Goal: Task Accomplishment & Management: Use online tool/utility

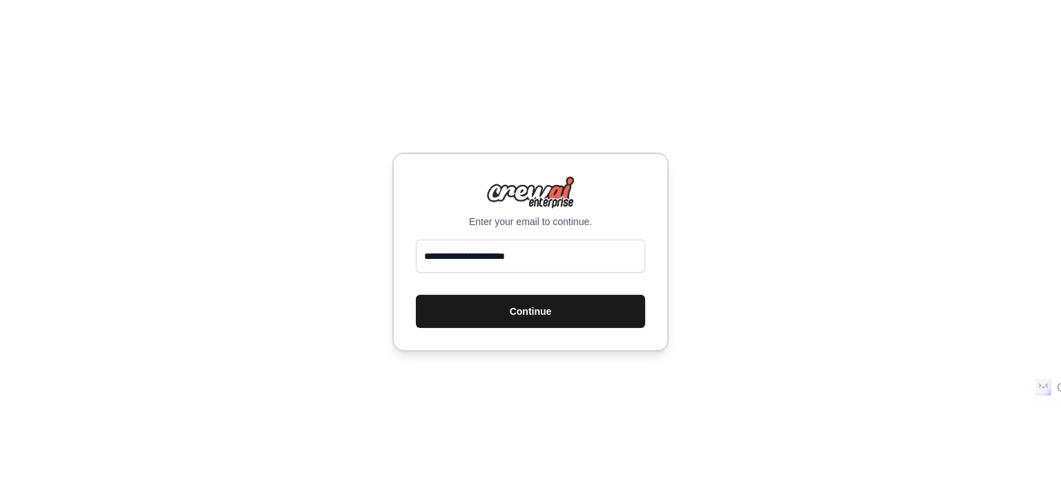
type input "**********"
click at [509, 313] on button "Continue" at bounding box center [530, 311] width 229 height 33
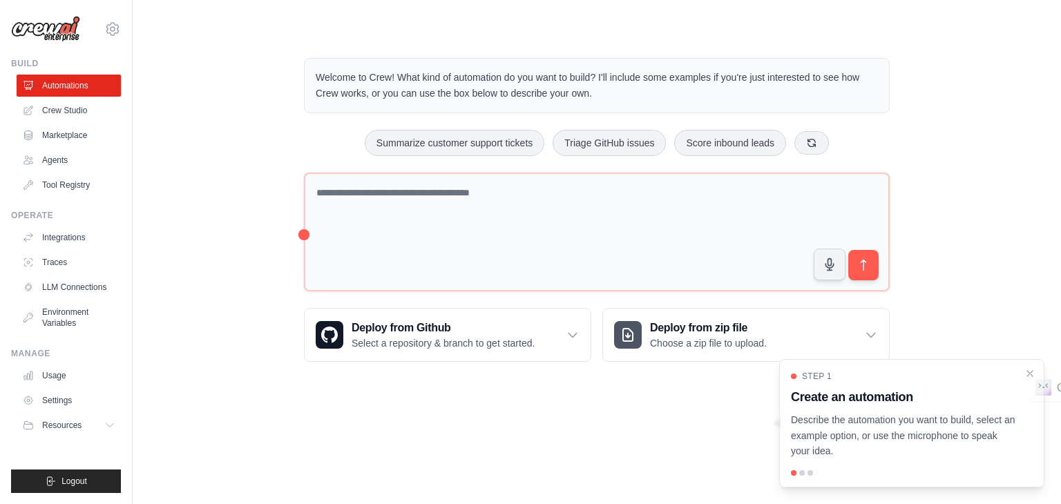
click at [802, 474] on div at bounding box center [802, 473] width 6 height 6
click at [809, 474] on div at bounding box center [810, 473] width 6 height 6
click at [709, 429] on body "[EMAIL_ADDRESS][DOMAIN_NAME] Settings Build Automations Crew Studio" at bounding box center [530, 252] width 1061 height 504
click at [1031, 376] on div "Ctrl+M" at bounding box center [1023, 388] width 75 height 28
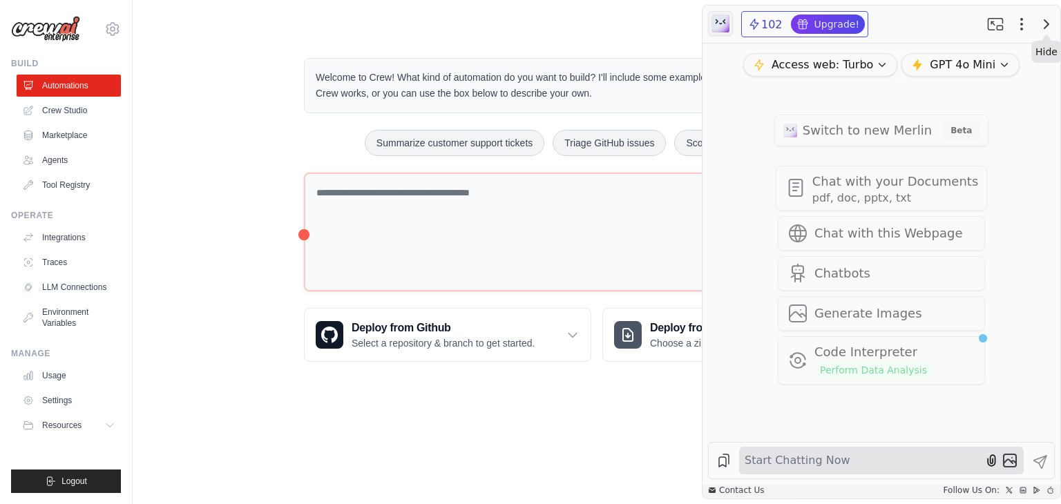
click at [1043, 21] on icon "button" at bounding box center [1046, 24] width 17 height 17
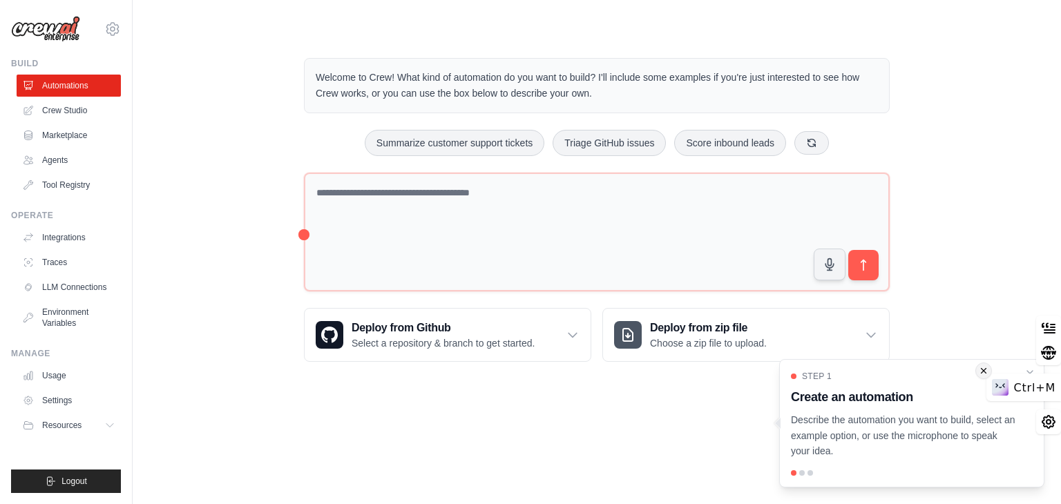
click at [986, 373] on icon at bounding box center [983, 370] width 10 height 17
click at [1027, 374] on icon "Close walkthrough" at bounding box center [1029, 373] width 12 height 12
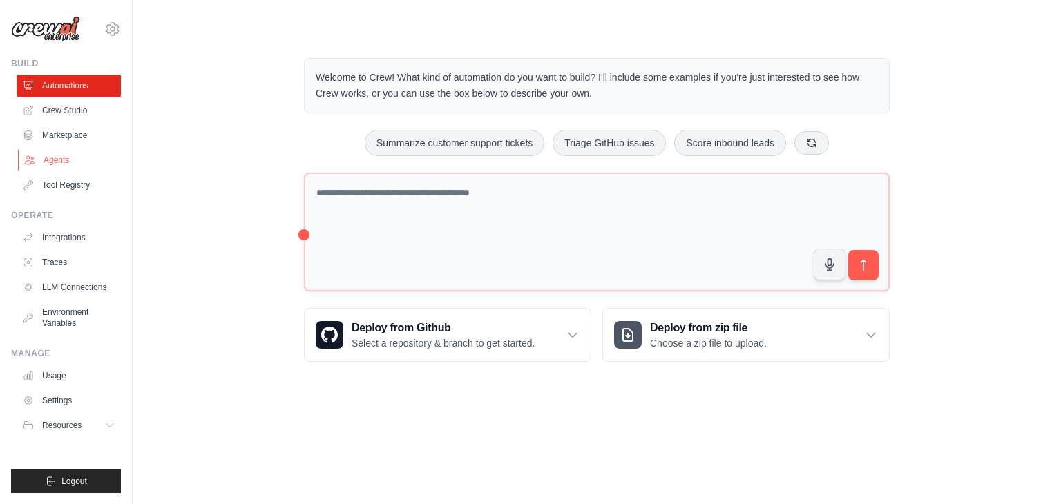
click at [50, 155] on link "Agents" at bounding box center [70, 160] width 104 height 22
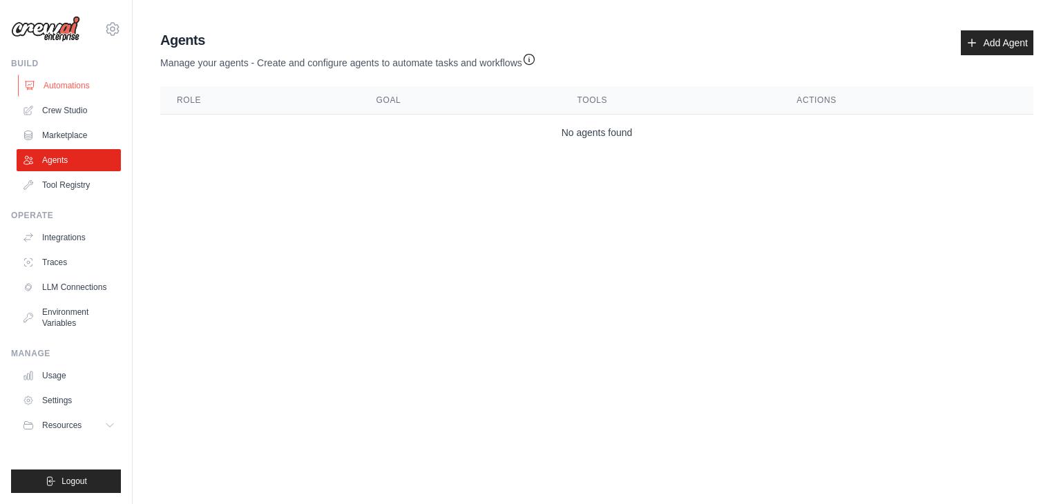
click at [64, 83] on link "Automations" at bounding box center [70, 86] width 104 height 22
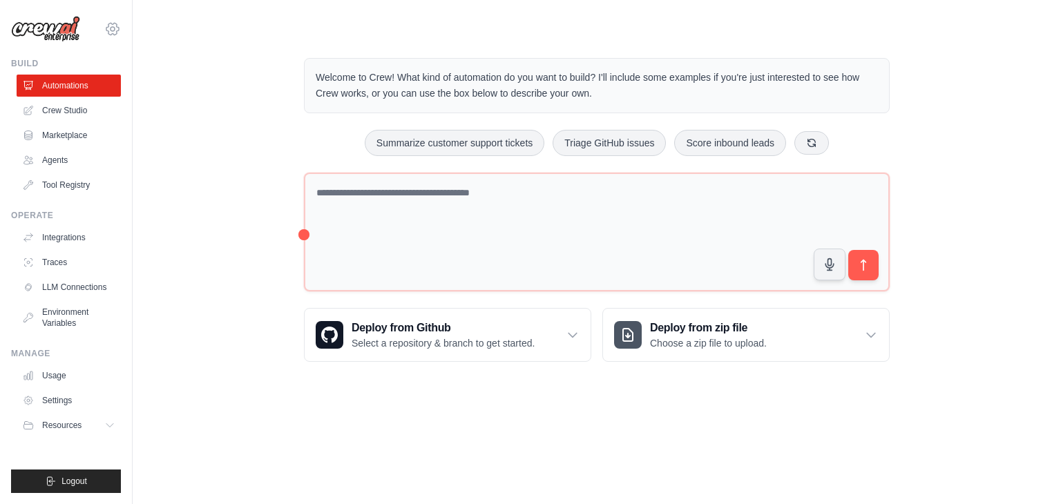
click at [110, 26] on icon at bounding box center [112, 29] width 17 height 17
click at [177, 349] on div "Welcome to Crew! What kind of automation do you want to build? I'll include som…" at bounding box center [597, 210] width 884 height 348
click at [48, 477] on icon "submit" at bounding box center [52, 481] width 8 height 8
